Goal: Task Accomplishment & Management: Manage account settings

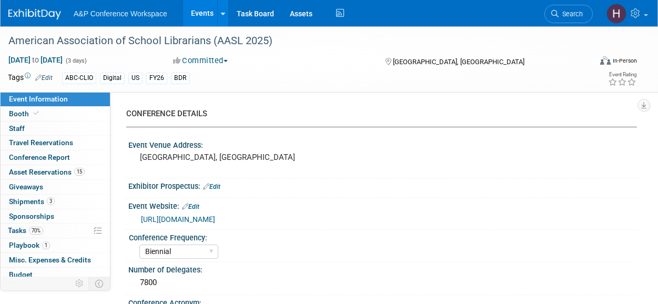
select select "Biennial"
select select "Level 1"
select select "In-Person Booth"
select select "Schools"
select select "Bloomsbury Digital Resources"
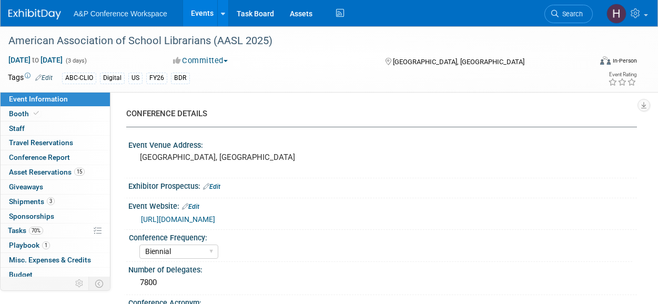
select select "Anne Weston"
select select "Mark Strong"
select select "Veronica Dove"
select select "BDR Product Awareness and Trial Generation​"
